Goal: Navigation & Orientation: Find specific page/section

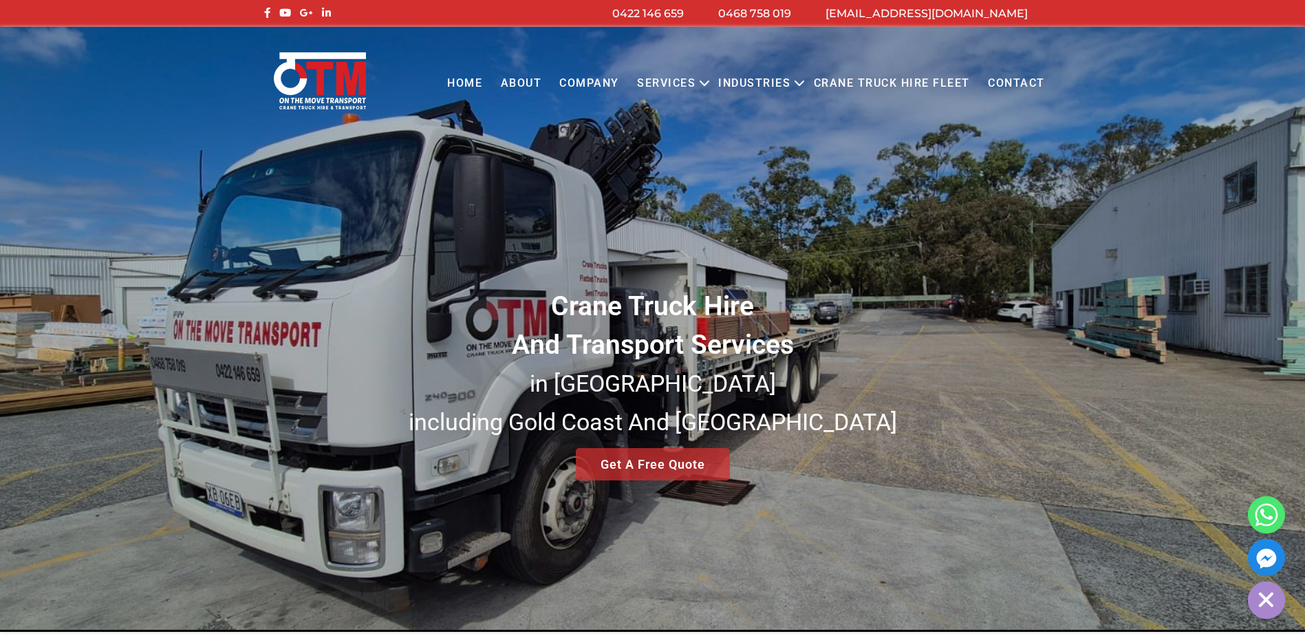
click at [533, 76] on link "About" at bounding box center [520, 84] width 59 height 38
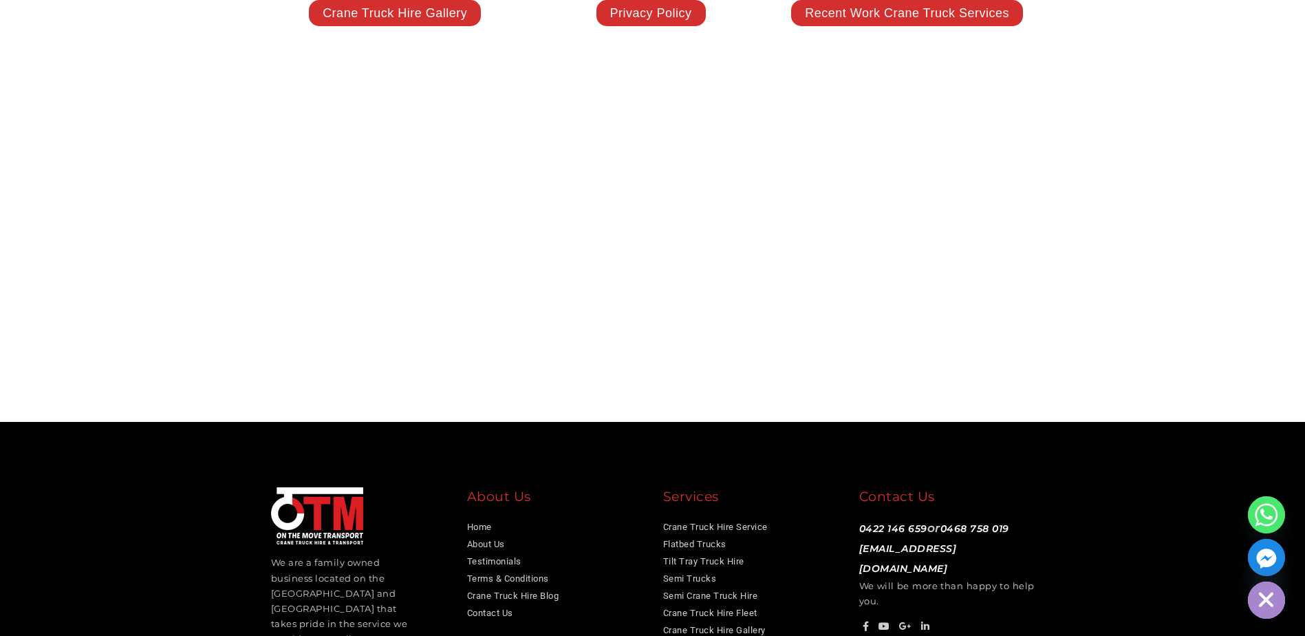
scroll to position [3144, 0]
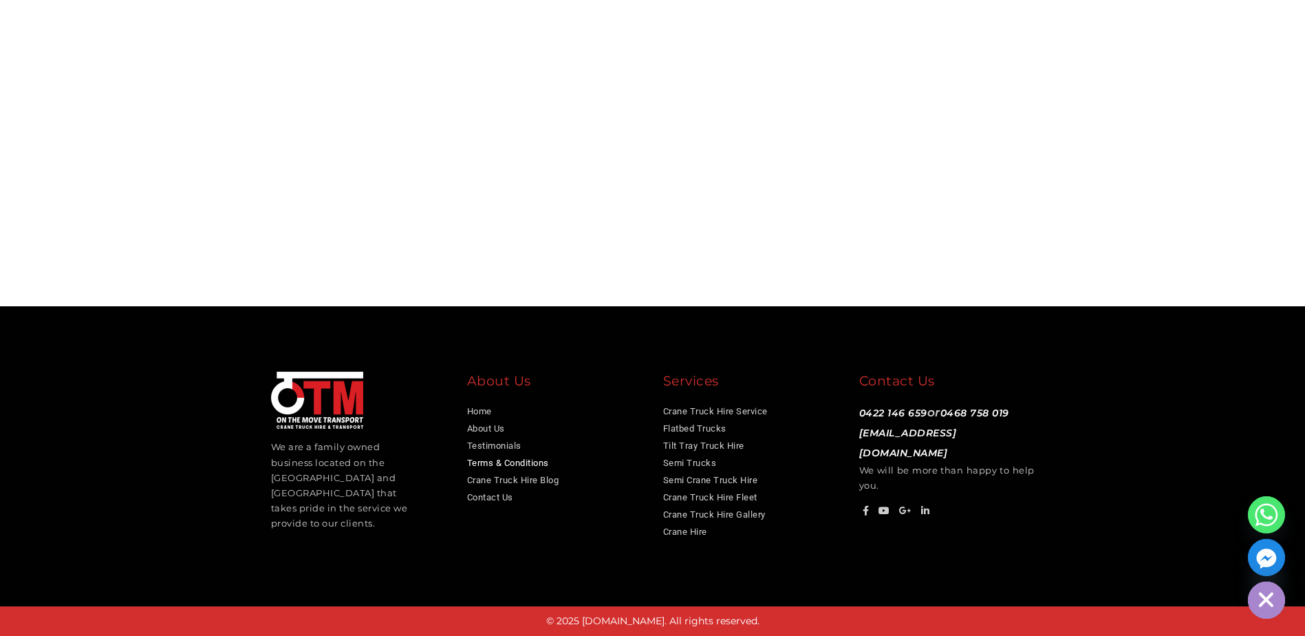
click at [492, 462] on link "Terms & Conditions" at bounding box center [508, 463] width 82 height 10
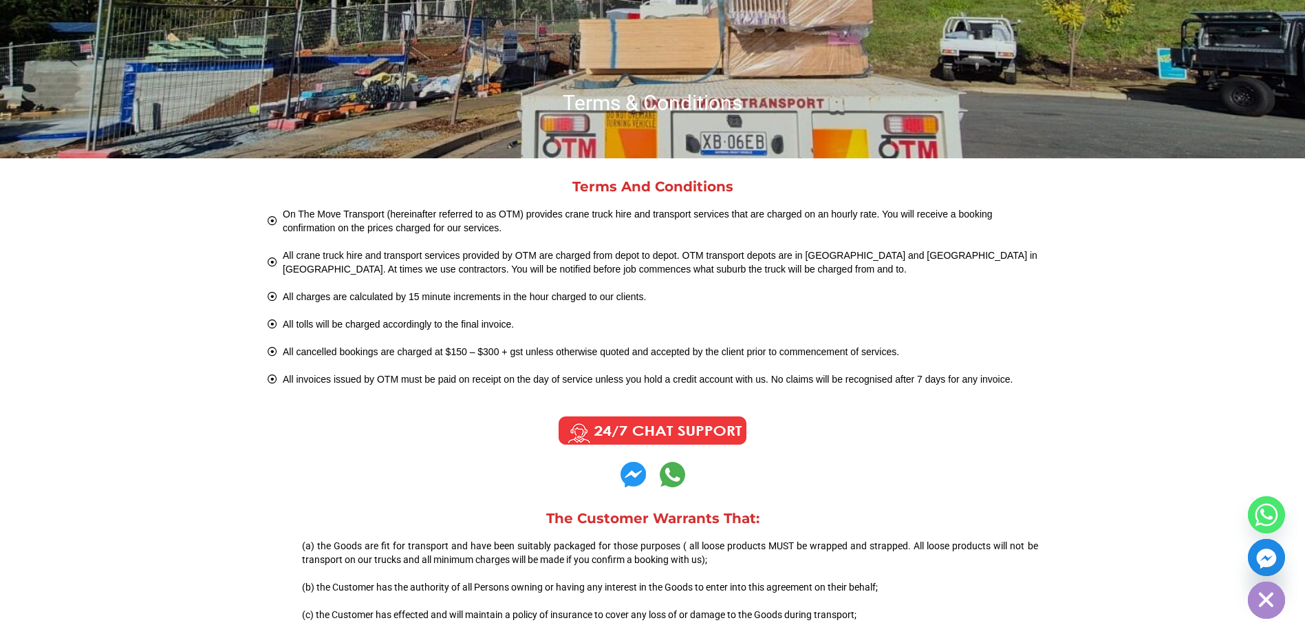
scroll to position [275, 0]
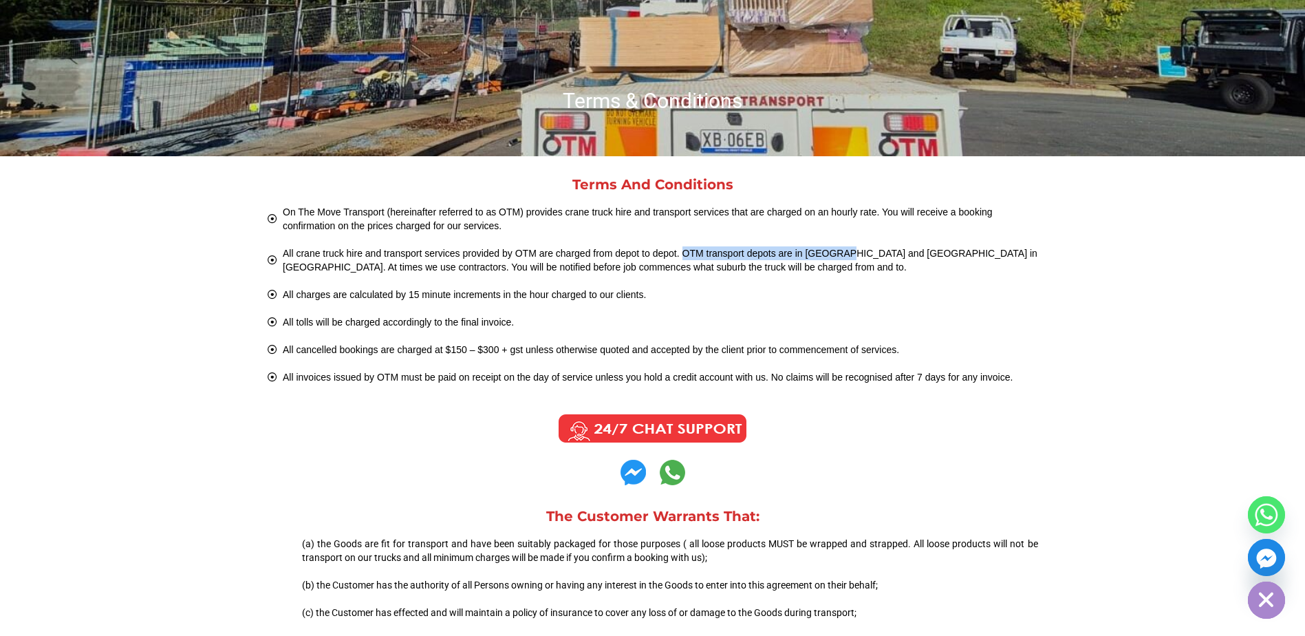
drag, startPoint x: 683, startPoint y: 250, endPoint x: 844, endPoint y: 250, distance: 160.3
click at [844, 250] on span "All crane truck hire and transport services provided by OTM are charged from de…" at bounding box center [658, 260] width 759 height 28
drag, startPoint x: 844, startPoint y: 250, endPoint x: 812, endPoint y: 253, distance: 31.8
click at [815, 251] on span "All crane truck hire and transport services provided by OTM are charged from de…" at bounding box center [658, 260] width 759 height 28
drag, startPoint x: 804, startPoint y: 245, endPoint x: 819, endPoint y: 241, distance: 15.0
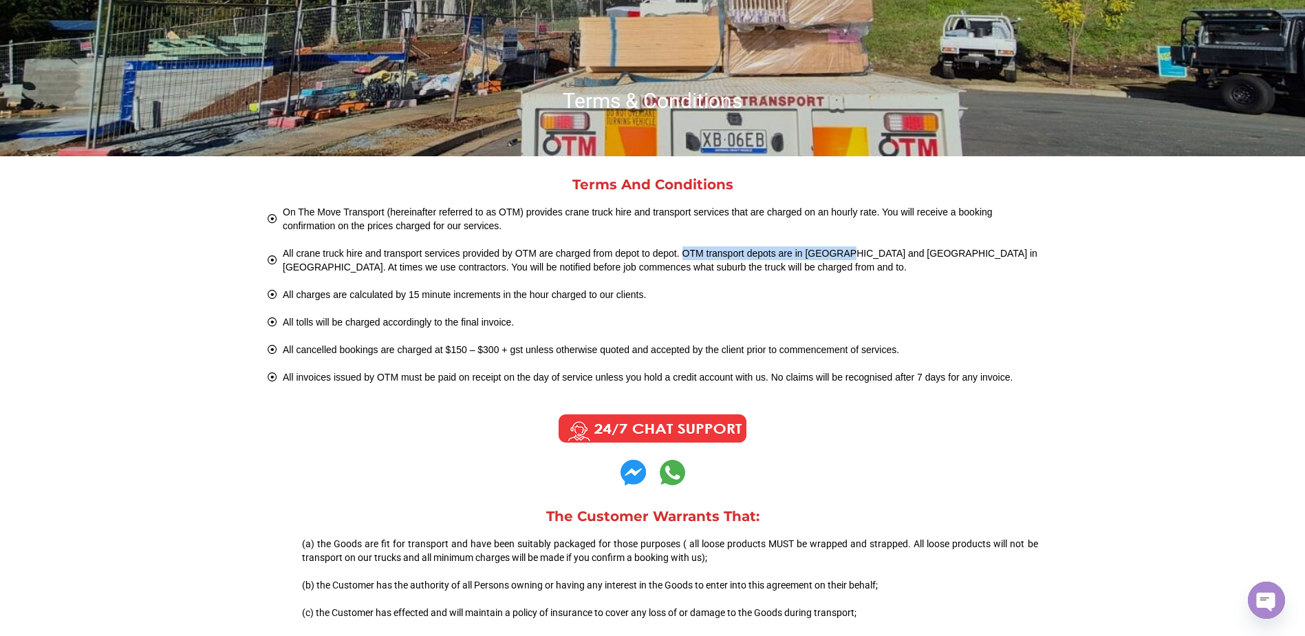
click at [804, 245] on ul "On The Move Transport (hereinafter referred to as OTM) provides crane truck hir…" at bounding box center [653, 294] width 771 height 179
